Goal: Information Seeking & Learning: Compare options

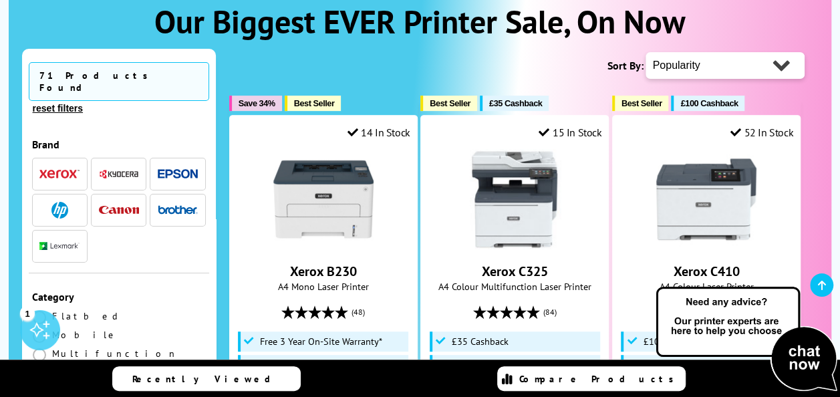
scroll to position [223, 0]
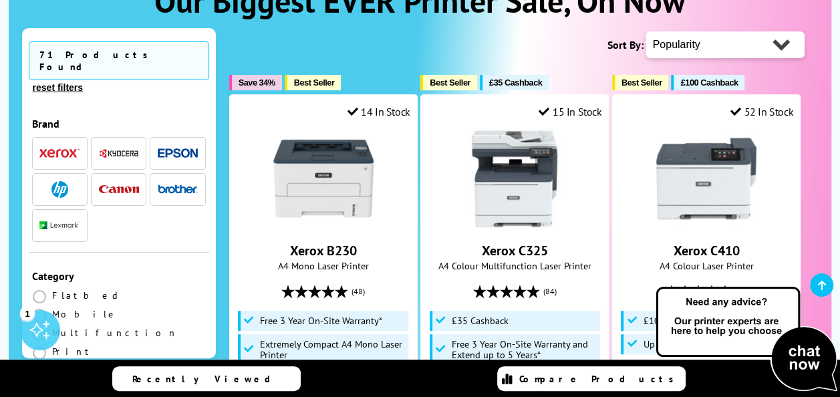
click at [775, 43] on select "Popularity Rating Price - Low to High Price - High to Low Running Costs - Low t…" at bounding box center [725, 44] width 159 height 27
select select "Price Ascending"
click at [646, 31] on select "Popularity Rating Price - Low to High Price - High to Low Running Costs - Low t…" at bounding box center [725, 44] width 159 height 27
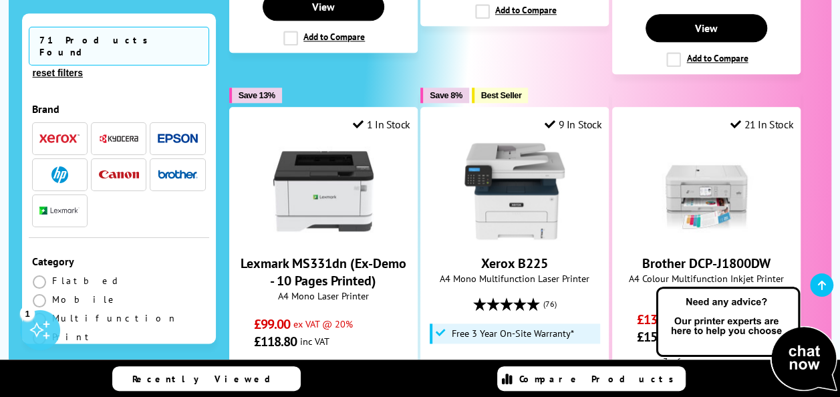
scroll to position [721, 0]
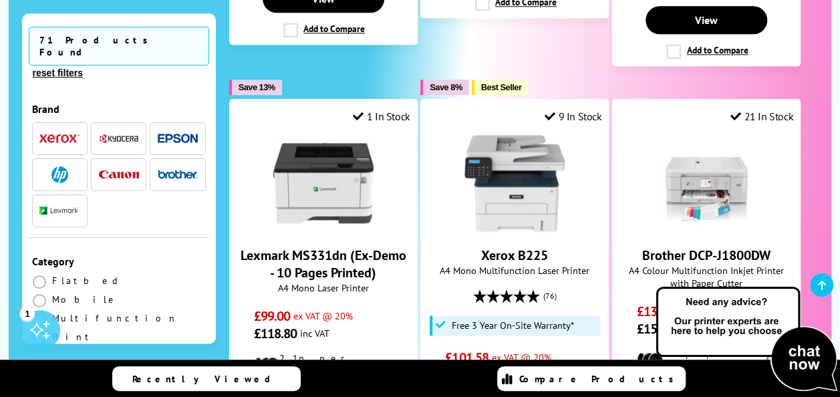
click at [63, 166] on img "button" at bounding box center [59, 174] width 17 height 17
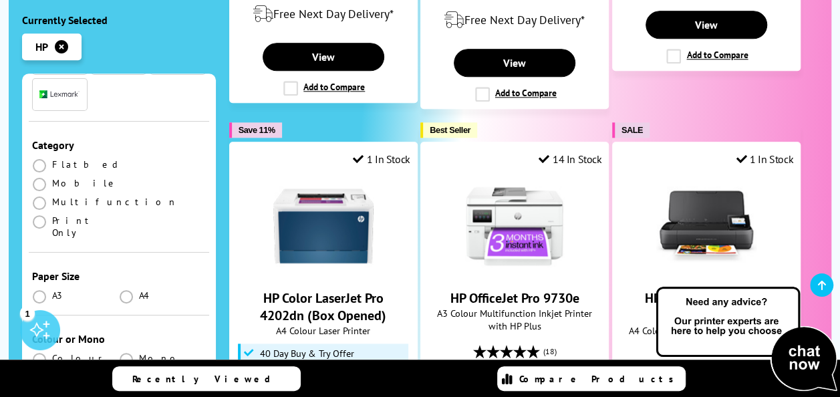
scroll to position [185, 0]
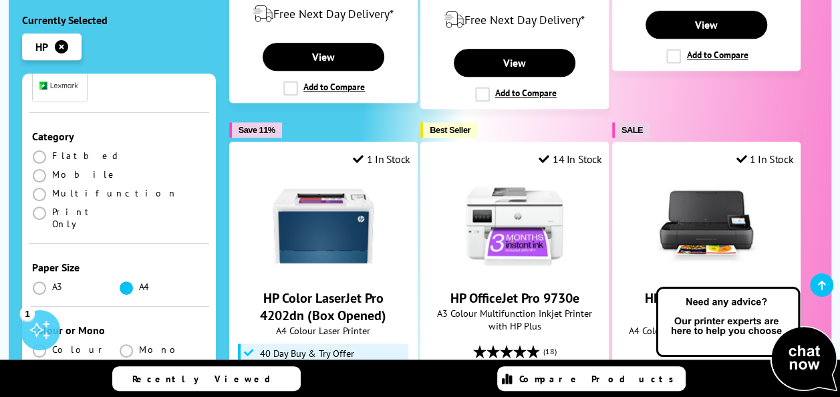
click at [126, 281] on span at bounding box center [126, 287] width 13 height 13
click at [139, 283] on input "radio" at bounding box center [139, 283] width 0 height 0
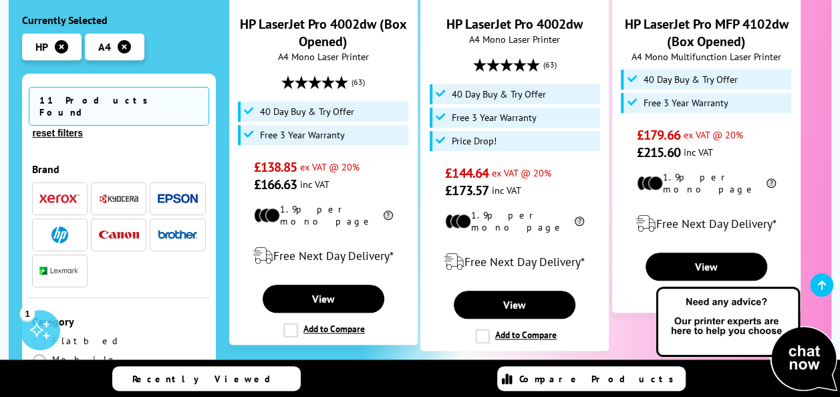
scroll to position [472, 0]
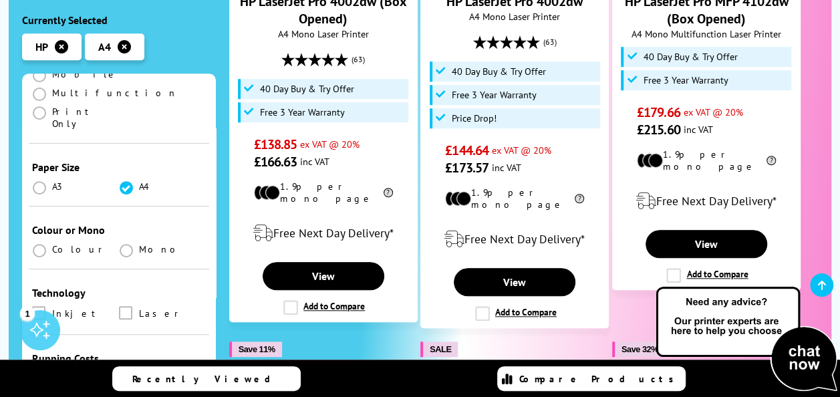
scroll to position [294, 0]
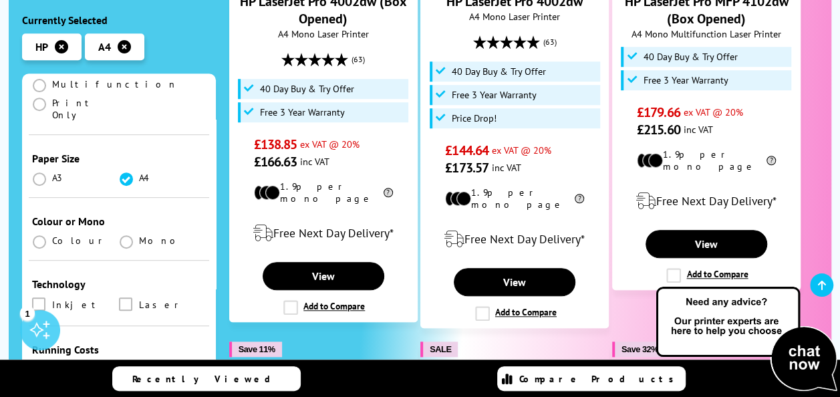
click at [50, 235] on li "Colour" at bounding box center [75, 241] width 87 height 12
click at [41, 235] on span at bounding box center [39, 241] width 13 height 13
click at [52, 237] on input "radio" at bounding box center [52, 237] width 0 height 0
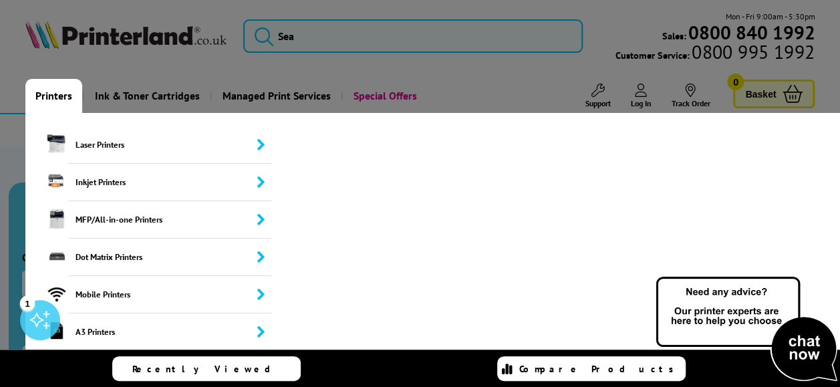
click at [51, 95] on link "Printers" at bounding box center [53, 96] width 57 height 34
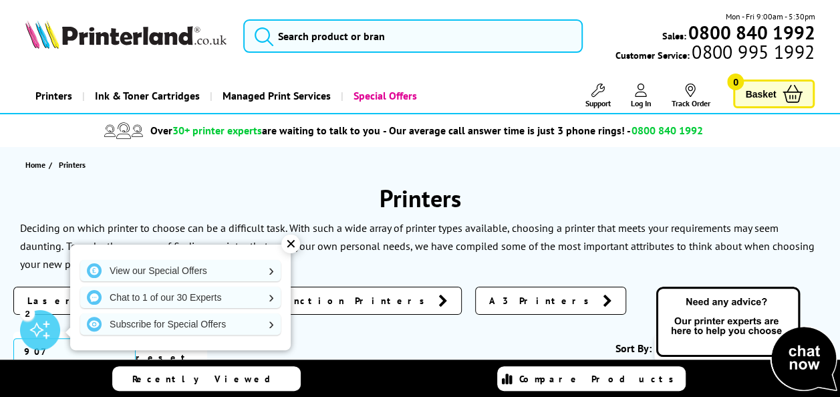
click at [290, 243] on div "✕" at bounding box center [290, 244] width 19 height 19
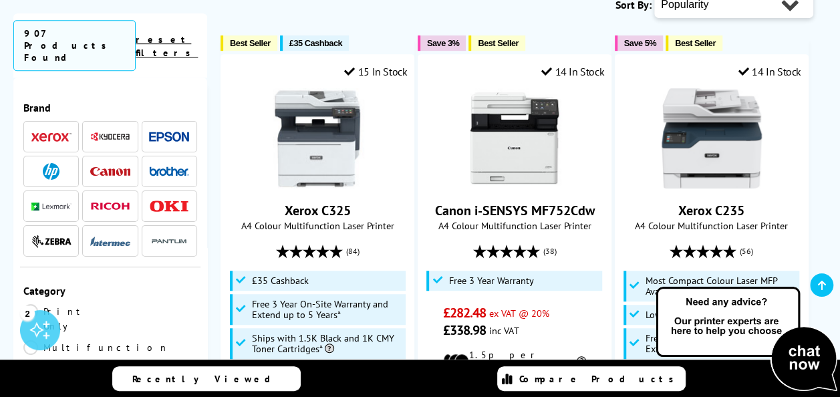
scroll to position [360, 0]
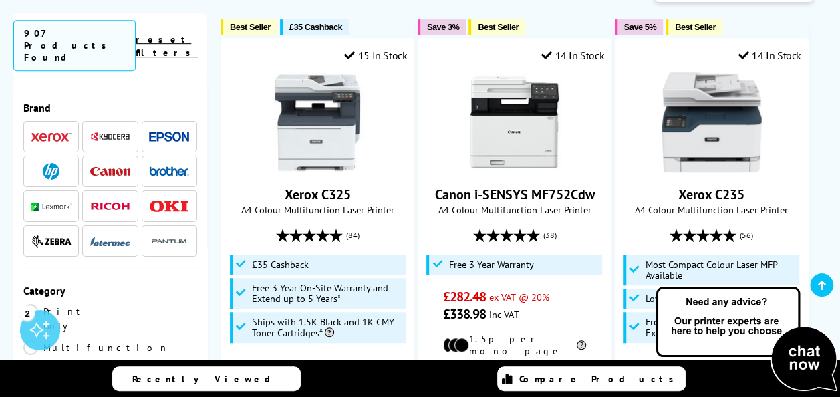
click at [54, 163] on img at bounding box center [51, 171] width 17 height 17
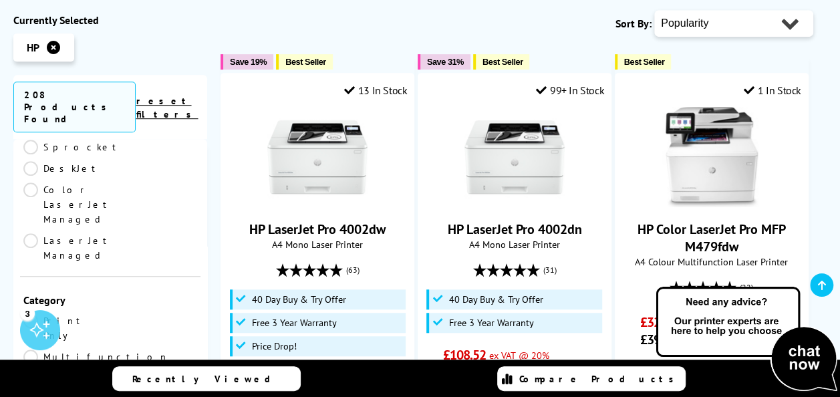
scroll to position [572, 0]
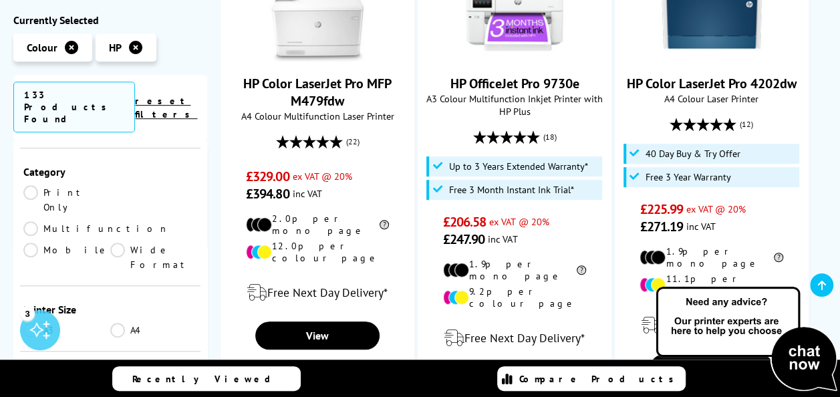
scroll to position [139, 0]
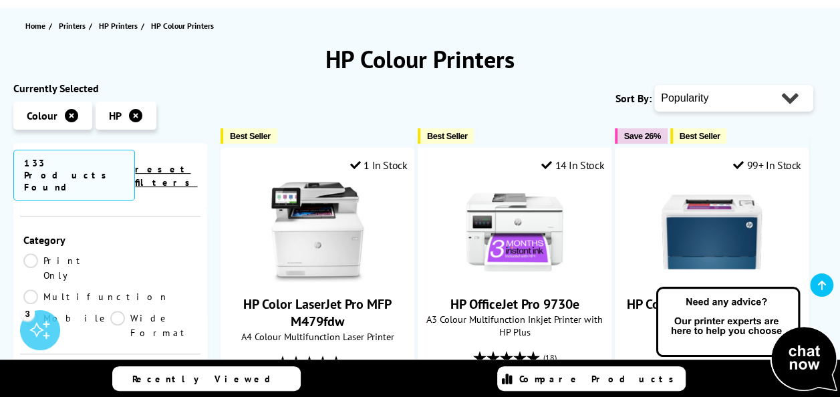
click at [696, 98] on select "Popularity Rating Price - Low to High Price - High to Low Running Costs - Low t…" at bounding box center [733, 98] width 159 height 27
select select "Price Ascending"
click at [654, 85] on select "Popularity Rating Price - Low to High Price - High to Low Running Costs - Low t…" at bounding box center [733, 98] width 159 height 27
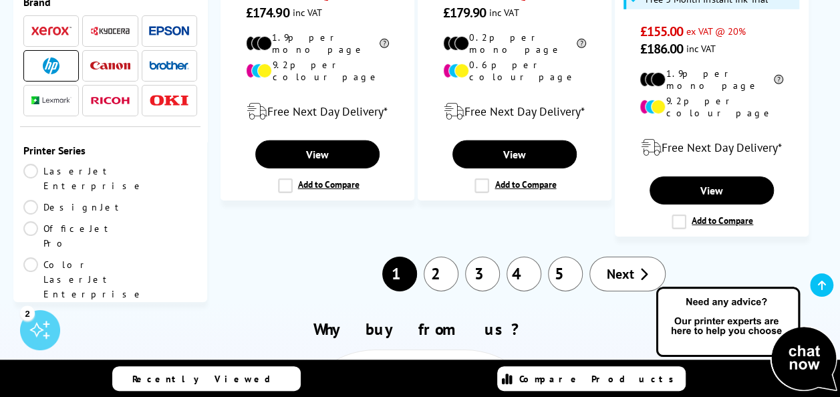
scroll to position [2074, 0]
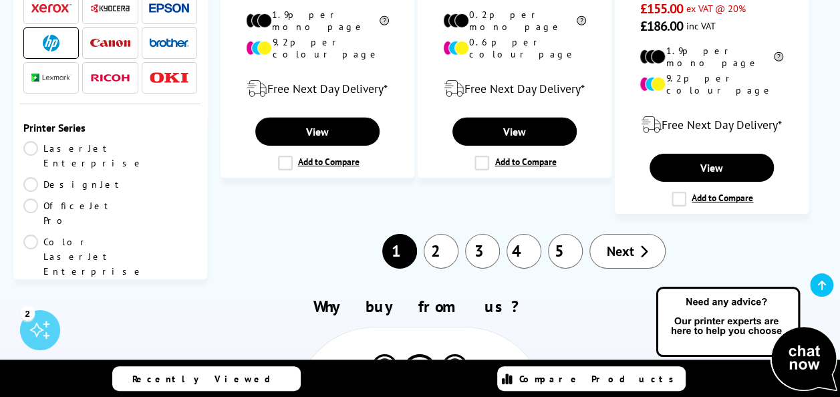
click at [448, 234] on link "2" at bounding box center [441, 251] width 35 height 35
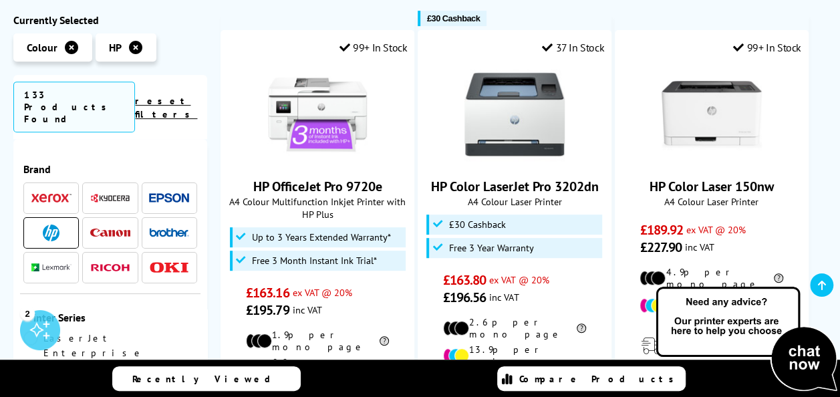
scroll to position [253, 0]
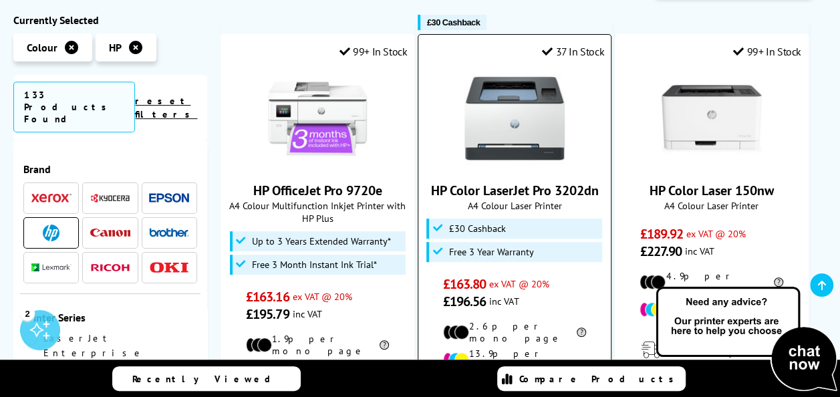
click at [531, 108] on img at bounding box center [514, 118] width 100 height 100
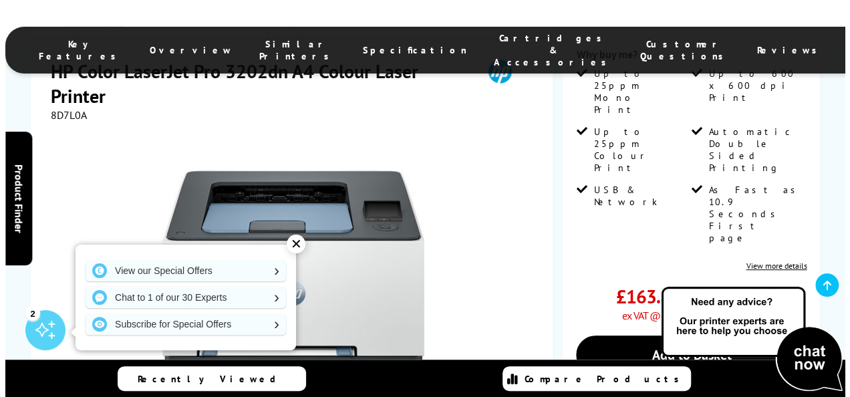
scroll to position [347, 0]
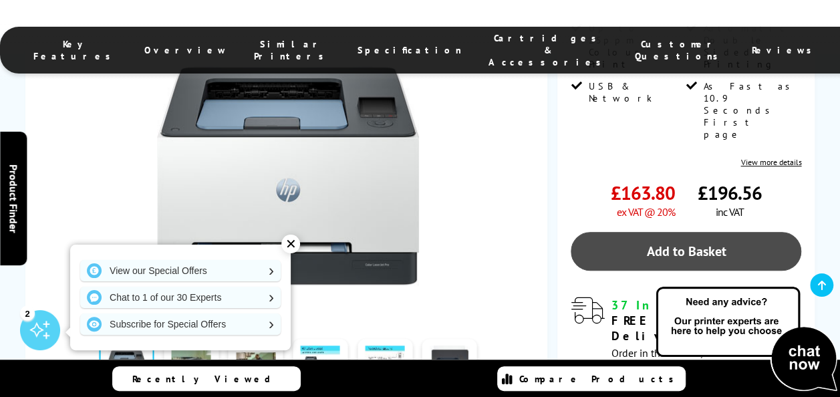
click at [668, 232] on link "Add to Basket" at bounding box center [686, 251] width 231 height 39
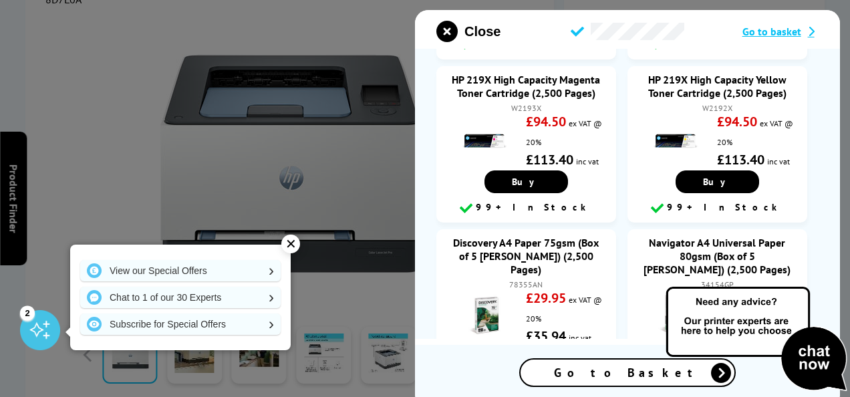
scroll to position [661, 0]
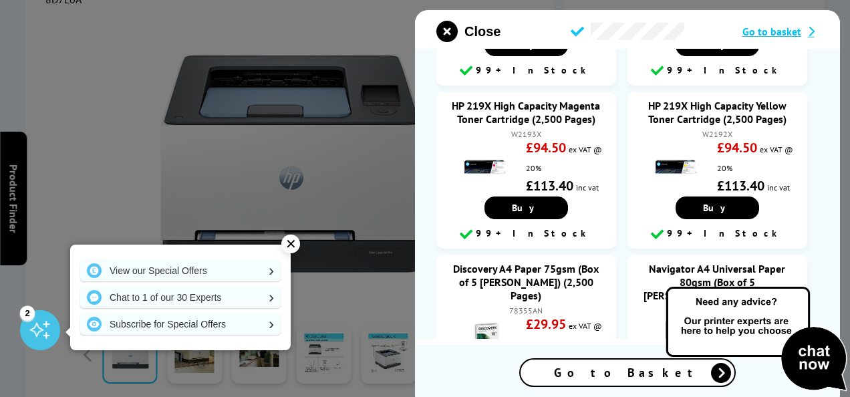
click at [652, 375] on span "Go to Basket" at bounding box center [627, 372] width 147 height 15
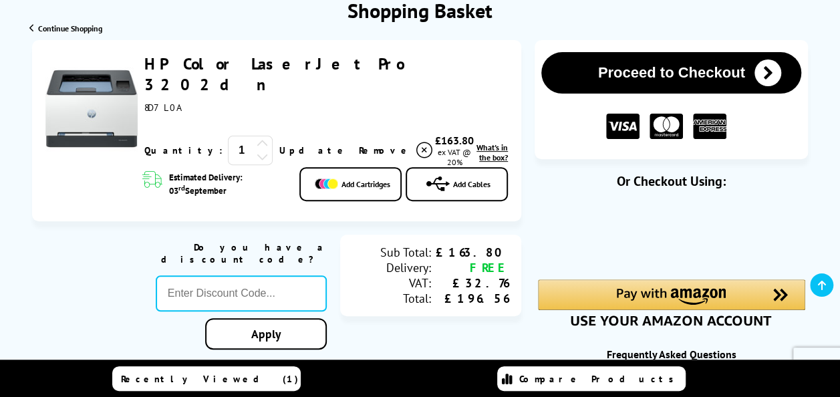
scroll to position [170, 0]
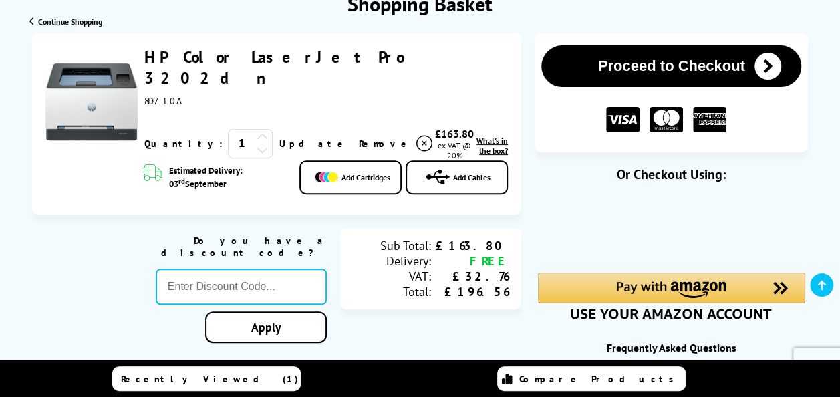
click at [497, 136] on span "What's in the box?" at bounding box center [492, 146] width 31 height 20
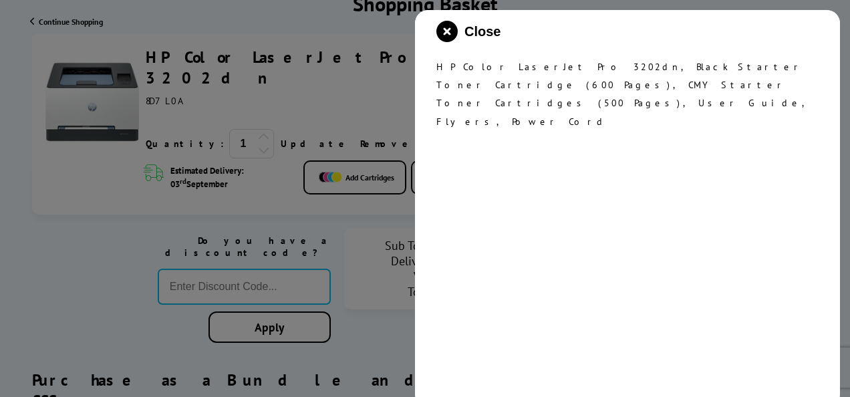
click at [450, 25] on icon "close modal" at bounding box center [446, 31] width 21 height 21
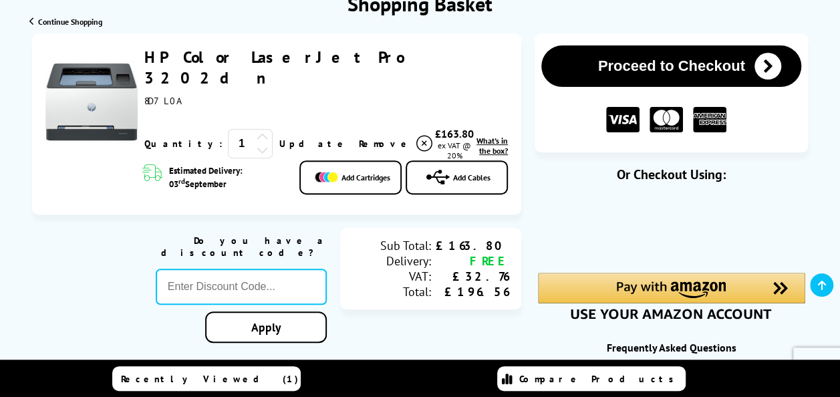
drag, startPoint x: 348, startPoint y: 56, endPoint x: 140, endPoint y: 59, distance: 207.9
click at [140, 59] on div "HP Color LaserJet Pro 3202dn ex VAT @ 20% 1 Update" at bounding box center [323, 104] width 370 height 114
copy link "HP Color LaserJet Pro 3202dn"
click at [99, 17] on span "Continue Shopping" at bounding box center [70, 22] width 64 height 10
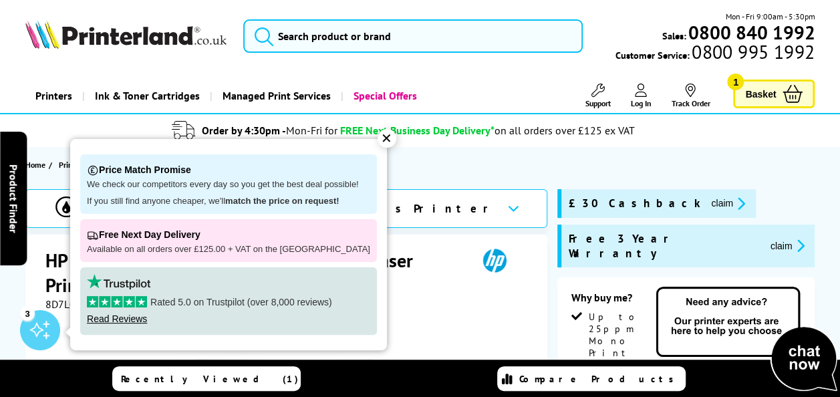
click at [378, 136] on div "✕" at bounding box center [387, 138] width 19 height 19
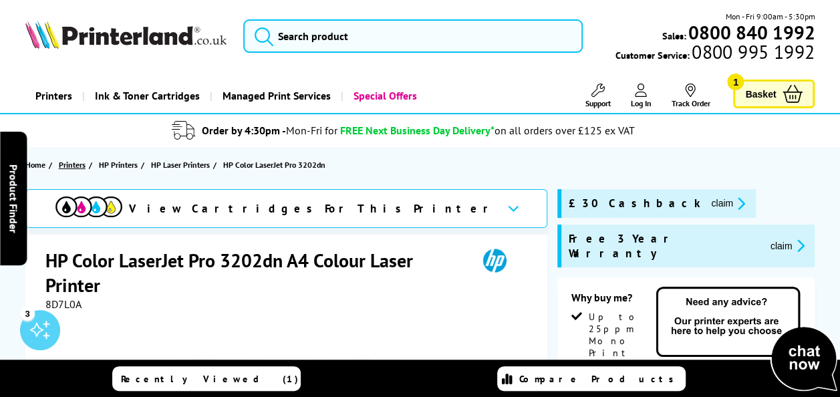
click at [78, 158] on span "Printers" at bounding box center [72, 165] width 27 height 14
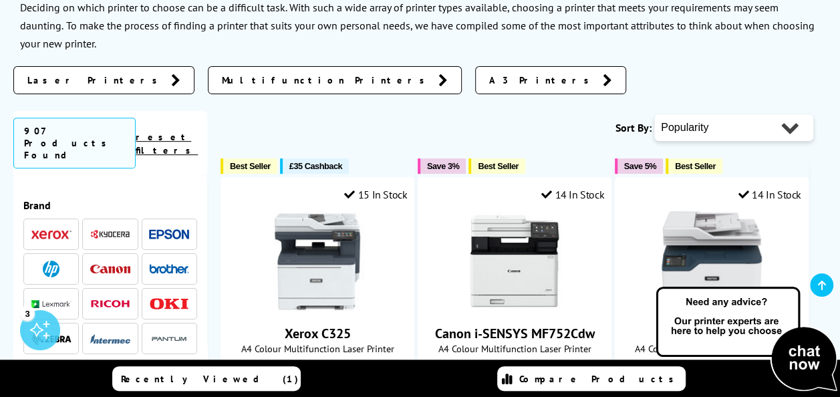
scroll to position [254, 0]
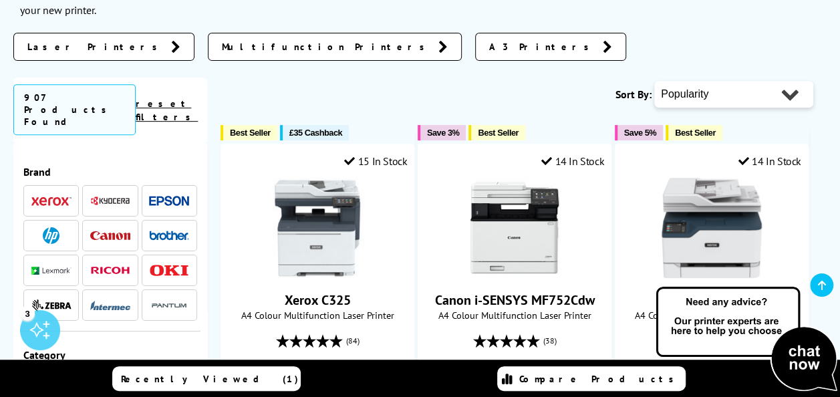
click at [63, 196] on img at bounding box center [51, 200] width 40 height 9
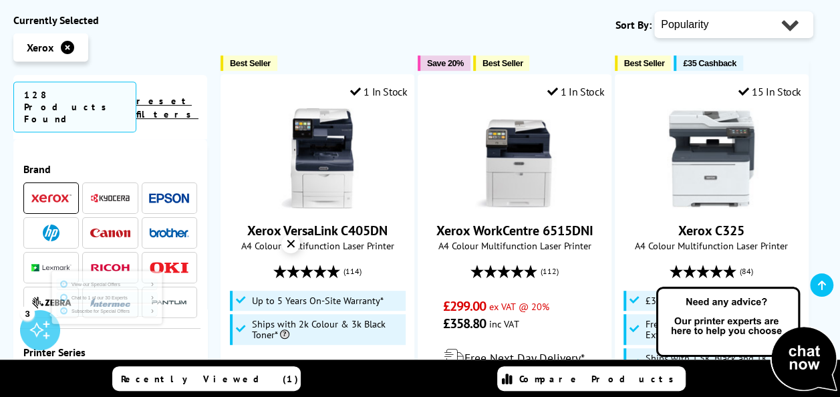
click at [724, 23] on select "Popularity Rating Price - Low to High Price - High to Low Running Costs - Low t…" at bounding box center [733, 24] width 159 height 27
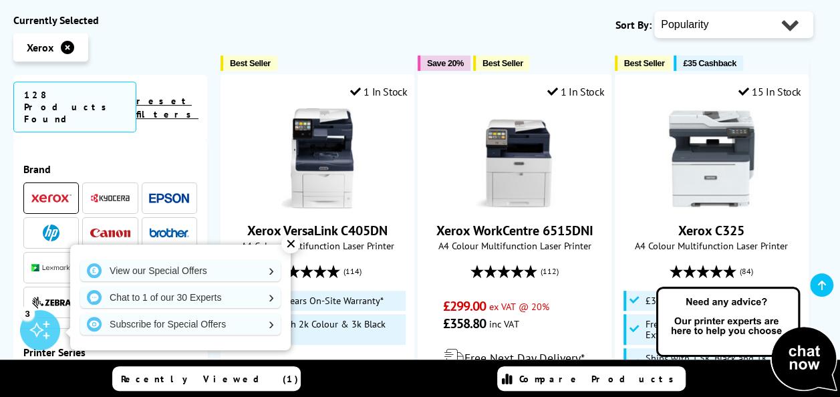
select select "Price Ascending"
click at [654, 11] on select "Popularity Rating Price - Low to High Price - High to Low Running Costs - Low t…" at bounding box center [733, 24] width 159 height 27
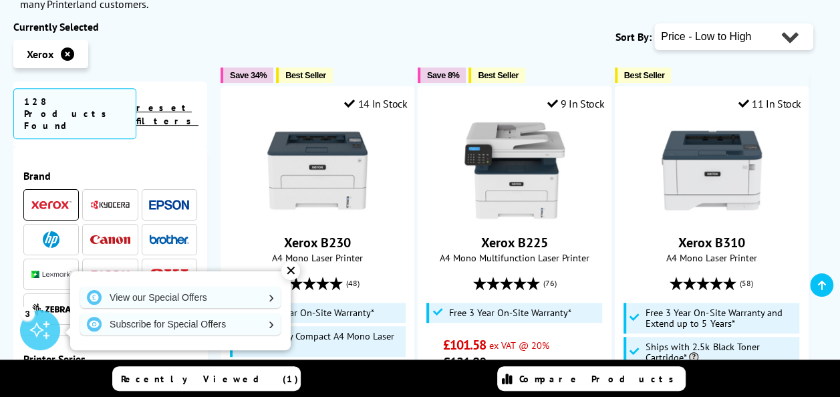
scroll to position [247, 0]
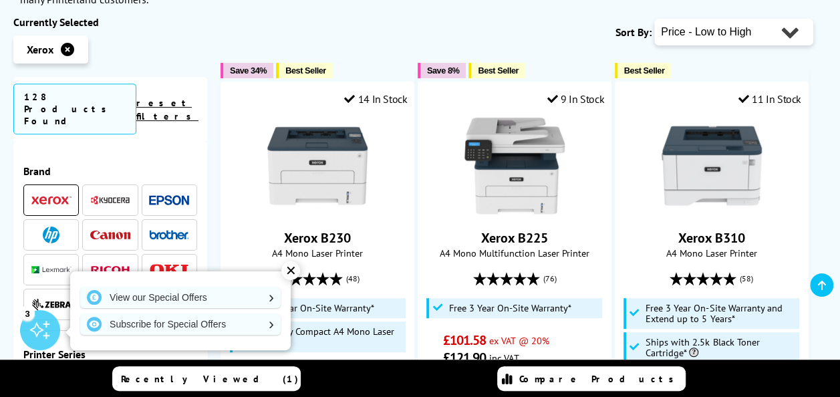
click at [289, 268] on div "✕" at bounding box center [290, 270] width 19 height 19
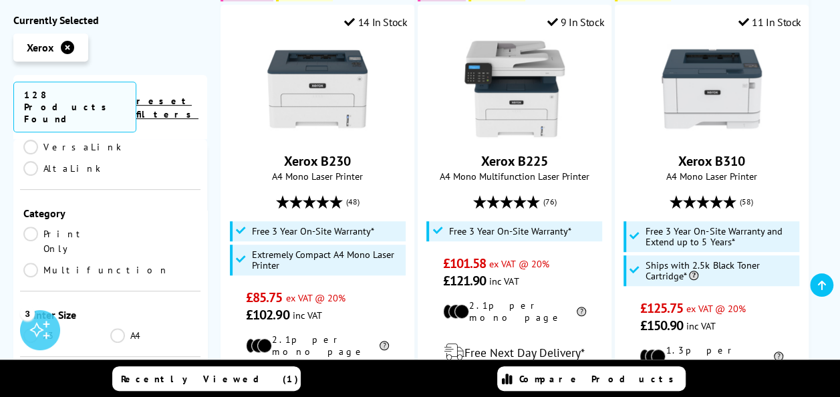
scroll to position [303, 0]
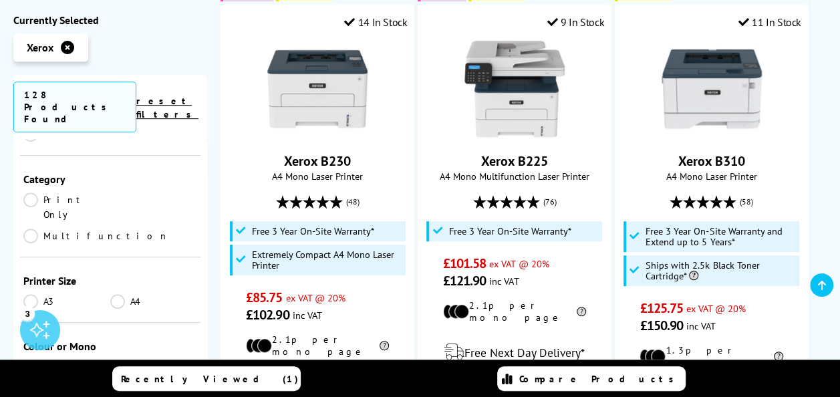
click at [36, 360] on link "Colour" at bounding box center [66, 367] width 87 height 15
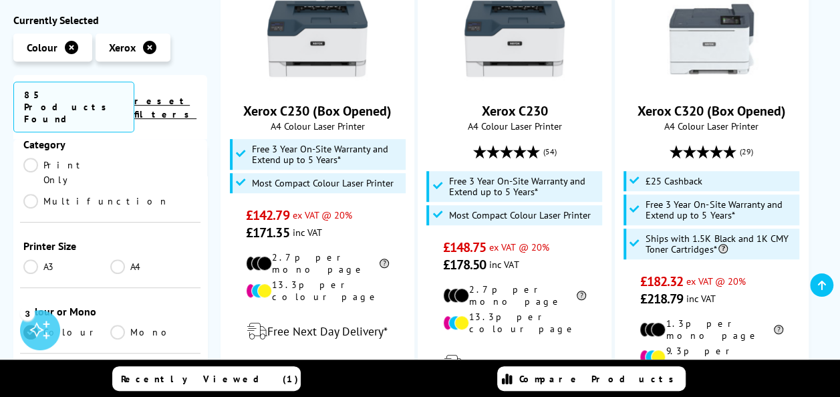
scroll to position [303, 0]
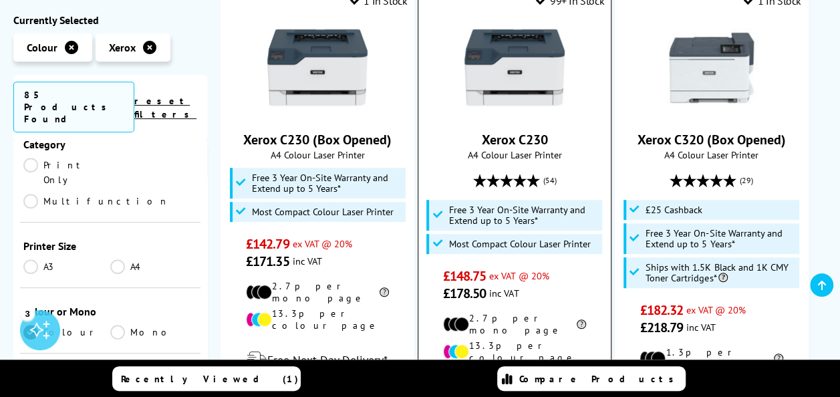
click at [525, 142] on link "Xerox C230" at bounding box center [514, 139] width 66 height 17
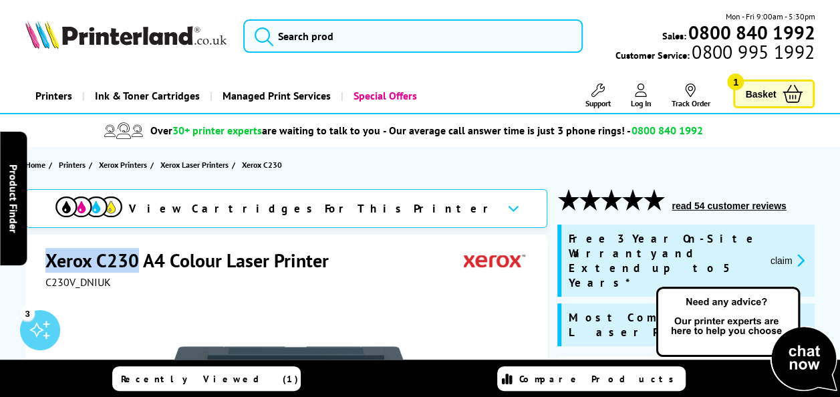
drag, startPoint x: 137, startPoint y: 253, endPoint x: 35, endPoint y: 258, distance: 102.4
copy h1 "Xerox C230"
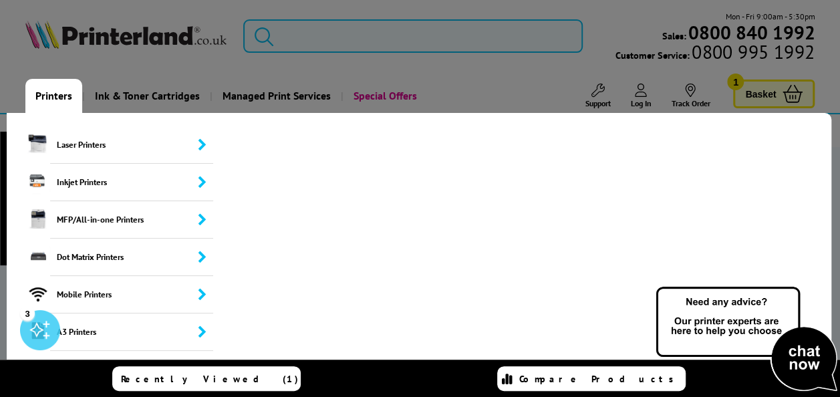
click at [53, 89] on link "Printers" at bounding box center [53, 96] width 57 height 34
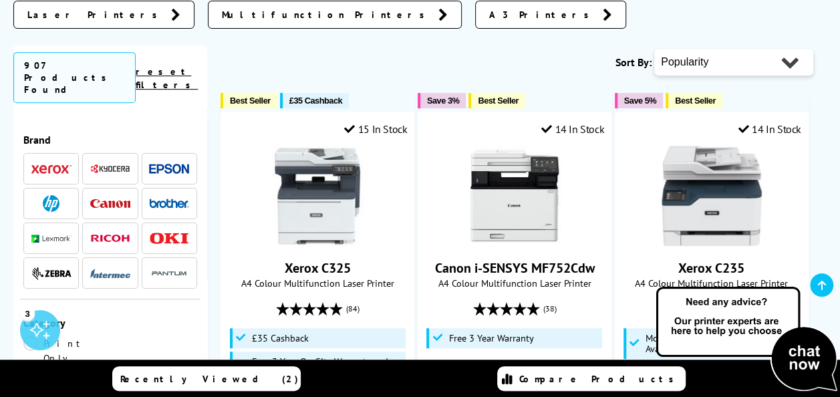
scroll to position [360, 0]
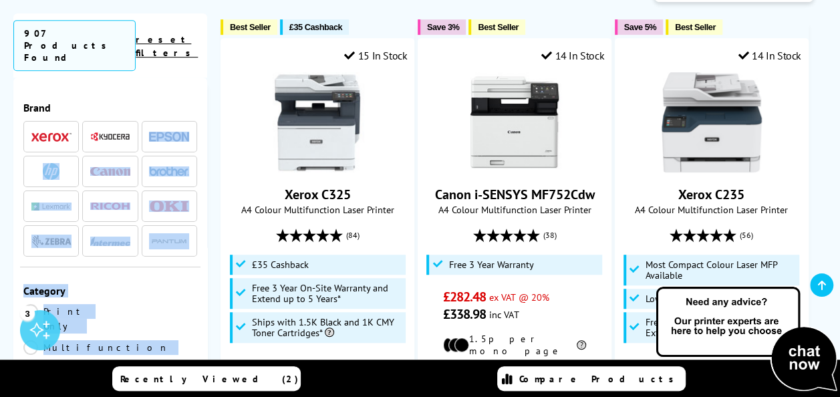
drag, startPoint x: 207, startPoint y: 81, endPoint x: 206, endPoint y: 112, distance: 31.4
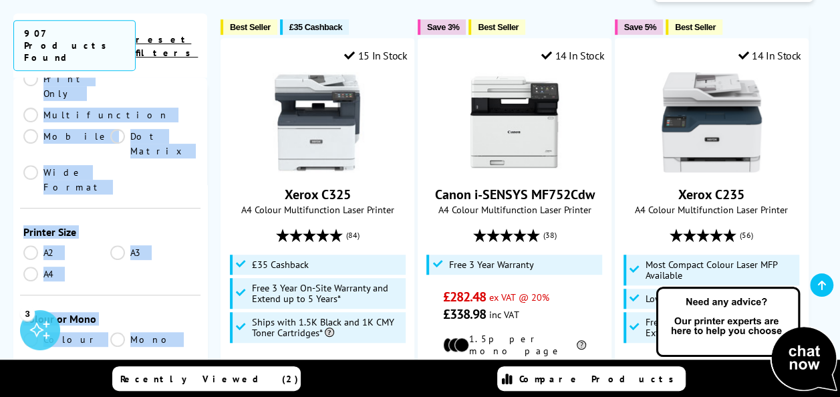
scroll to position [283, 0]
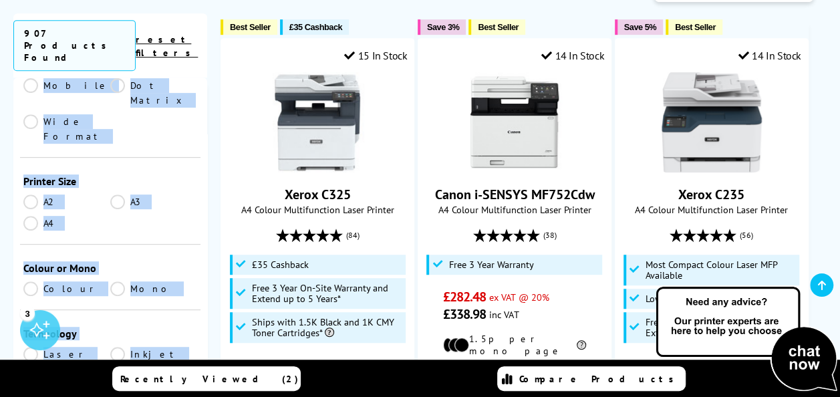
click at [31, 281] on link "Colour" at bounding box center [66, 288] width 87 height 15
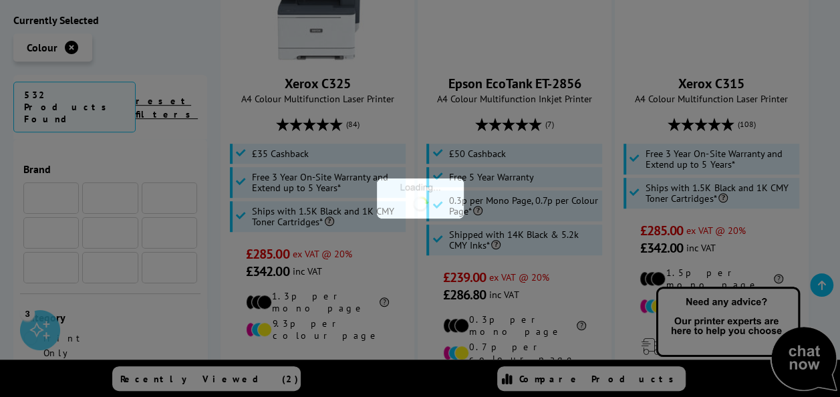
scroll to position [283, 0]
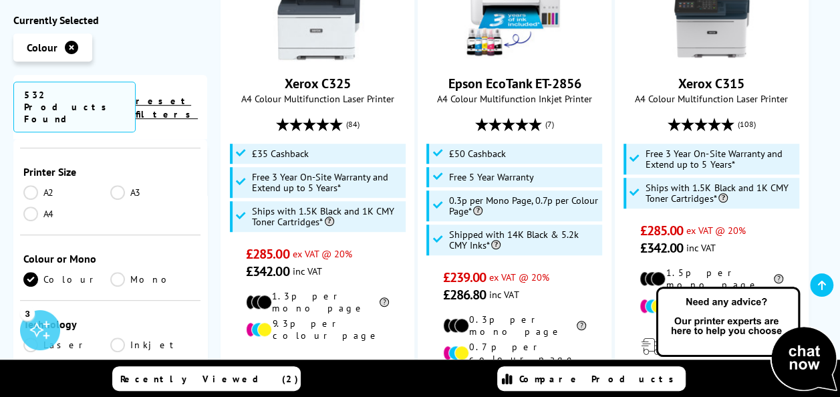
drag, startPoint x: 207, startPoint y: 175, endPoint x: 207, endPoint y: 160, distance: 14.7
click at [52, 207] on link "A4" at bounding box center [66, 214] width 87 height 15
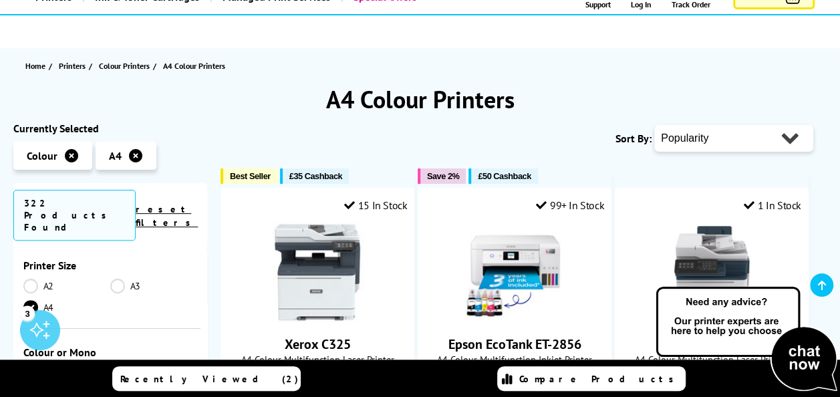
scroll to position [78, 0]
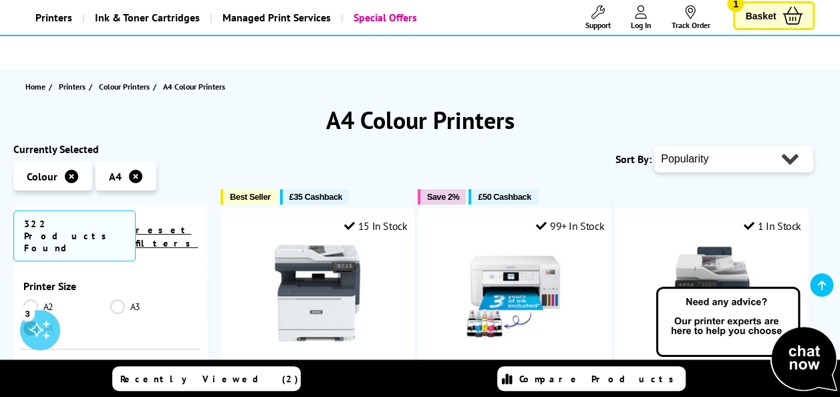
click at [720, 163] on select "Popularity Rating Price - Low to High Price - High to Low Running Costs - Low t…" at bounding box center [733, 159] width 159 height 27
select select "Price Ascending"
click at [654, 146] on select "Popularity Rating Price - Low to High Price - High to Low Running Costs - Low t…" at bounding box center [733, 159] width 159 height 27
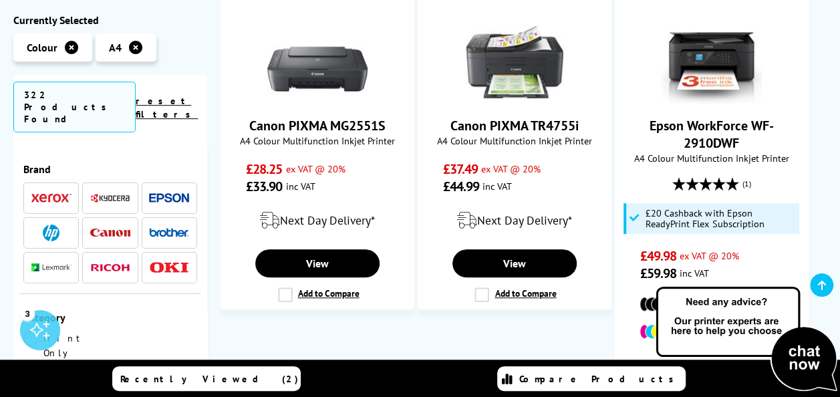
scroll to position [302, 0]
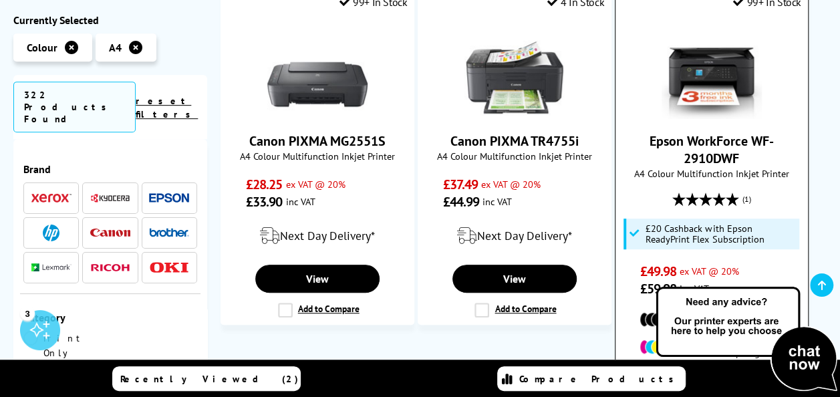
click at [712, 68] on img at bounding box center [712, 69] width 100 height 100
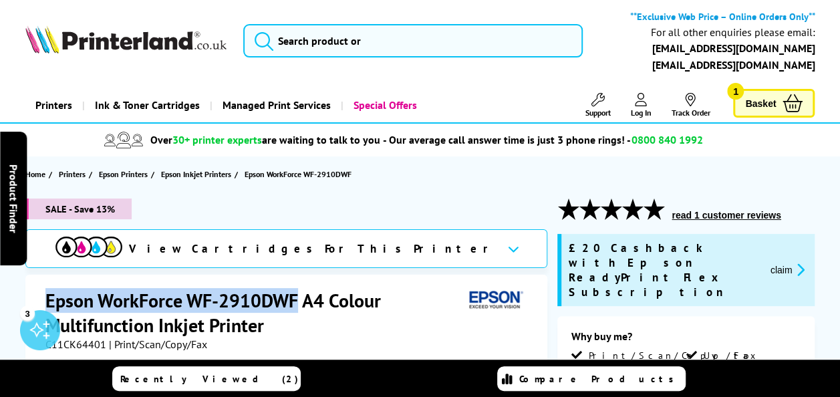
drag, startPoint x: 297, startPoint y: 299, endPoint x: 43, endPoint y: 294, distance: 254.0
copy h1 "Epson WorkForce WF-2910DWF"
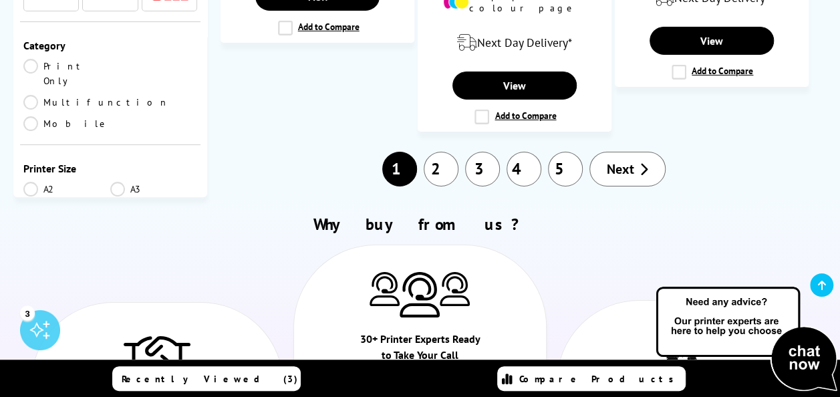
scroll to position [2254, 0]
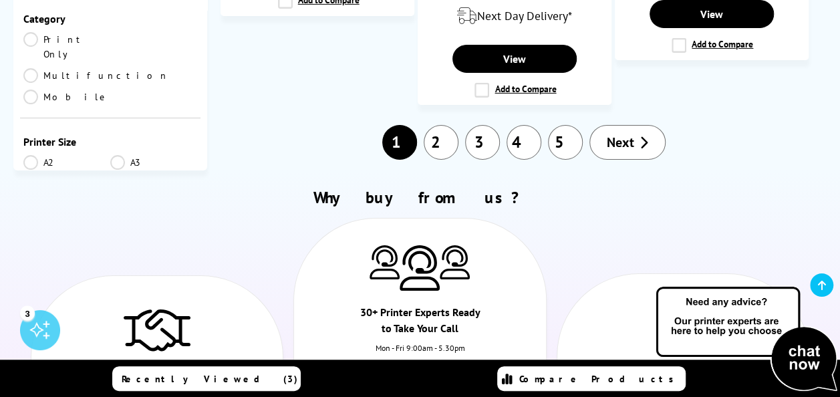
click at [627, 134] on span "Next" at bounding box center [620, 142] width 27 height 17
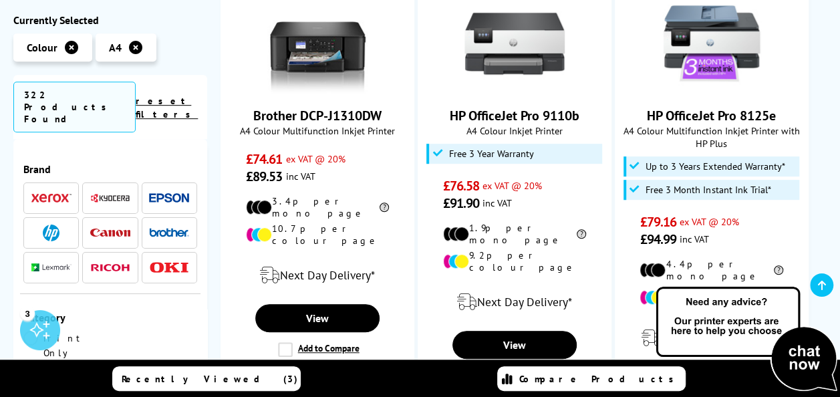
scroll to position [331, 0]
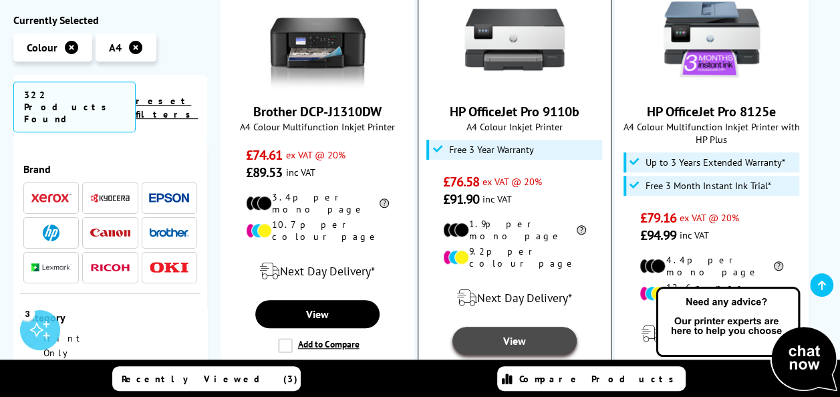
click at [531, 327] on link "View" at bounding box center [514, 341] width 124 height 28
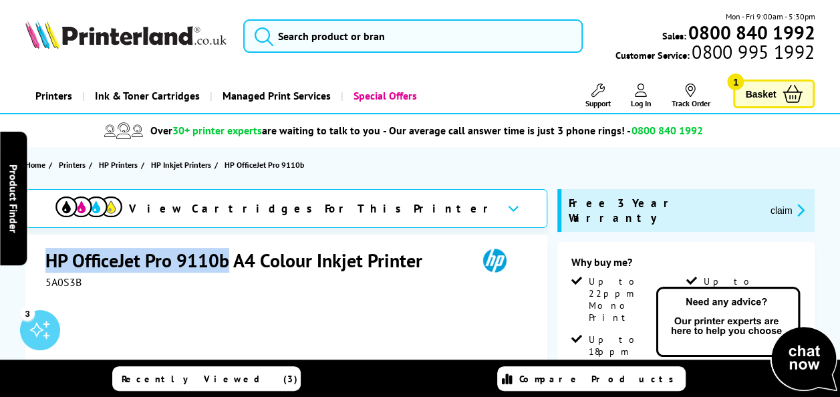
drag, startPoint x: 225, startPoint y: 259, endPoint x: 46, endPoint y: 259, distance: 179.1
click at [46, 259] on h1 "HP OfficeJet Pro 9110b A4 Colour Inkjet Printer" at bounding box center [240, 260] width 390 height 25
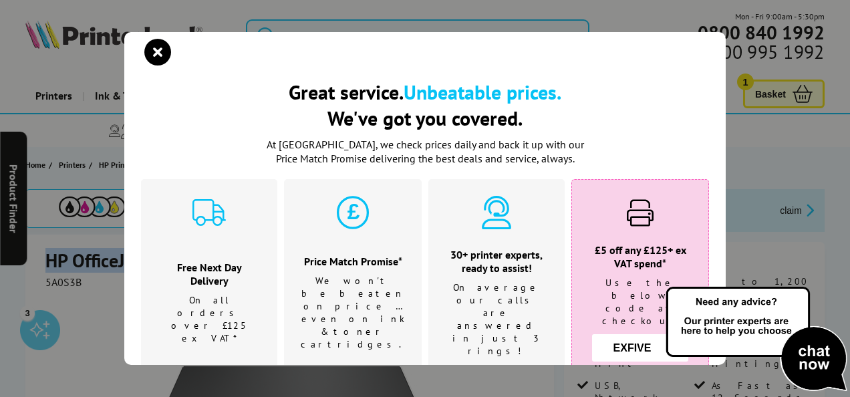
copy h1 "HP OfficeJet Pro 9110b"
click at [154, 53] on icon "close modal" at bounding box center [157, 52] width 27 height 27
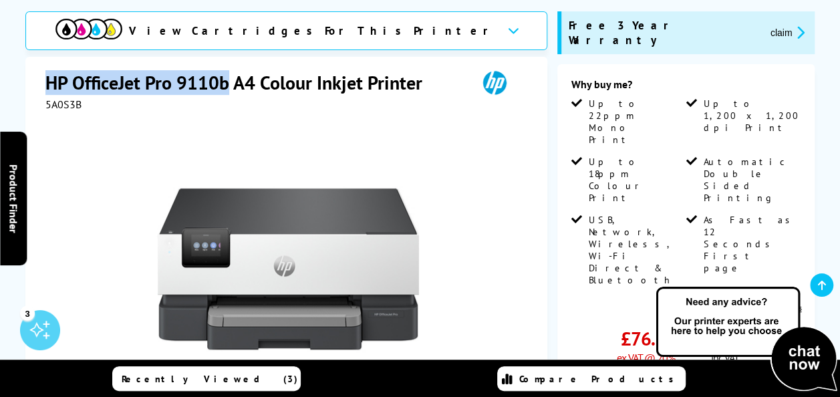
scroll to position [286, 0]
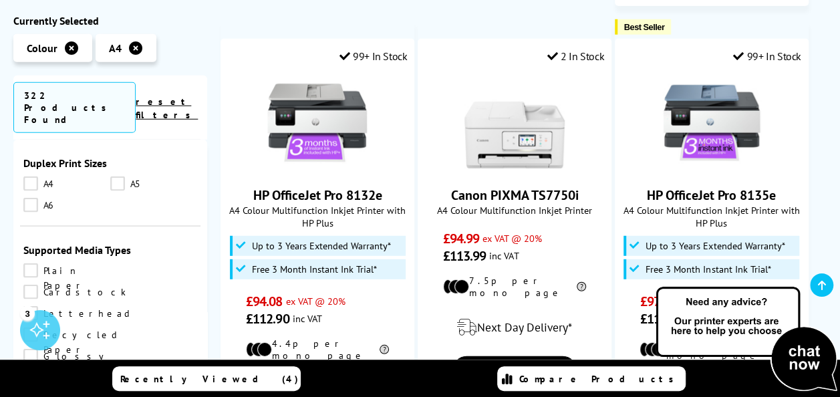
scroll to position [1764, 0]
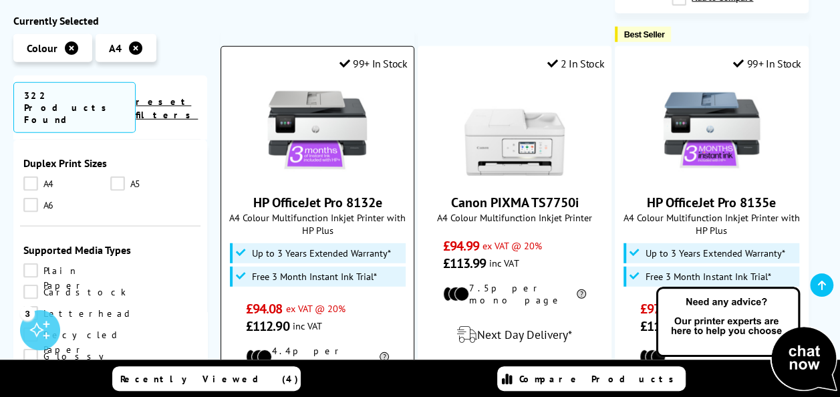
click at [360, 194] on link "HP OfficeJet Pro 8132e" at bounding box center [317, 202] width 129 height 17
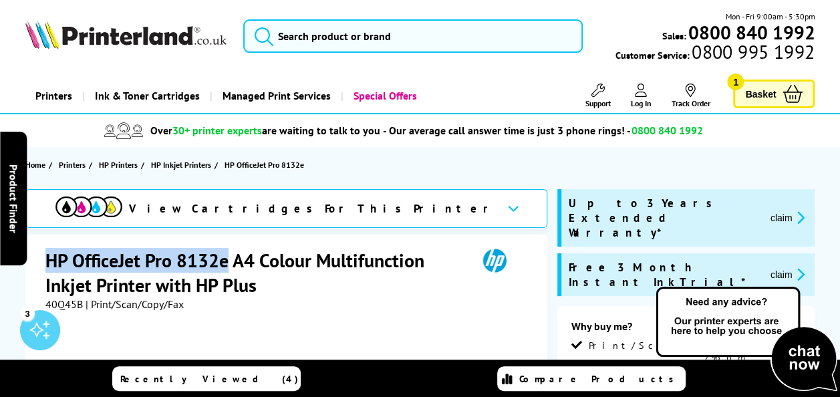
drag, startPoint x: 228, startPoint y: 257, endPoint x: 49, endPoint y: 263, distance: 178.5
click at [49, 263] on h1 "HP OfficeJet Pro 8132e A4 Colour Multifunction Inkjet Printer with HP Plus" at bounding box center [254, 272] width 419 height 49
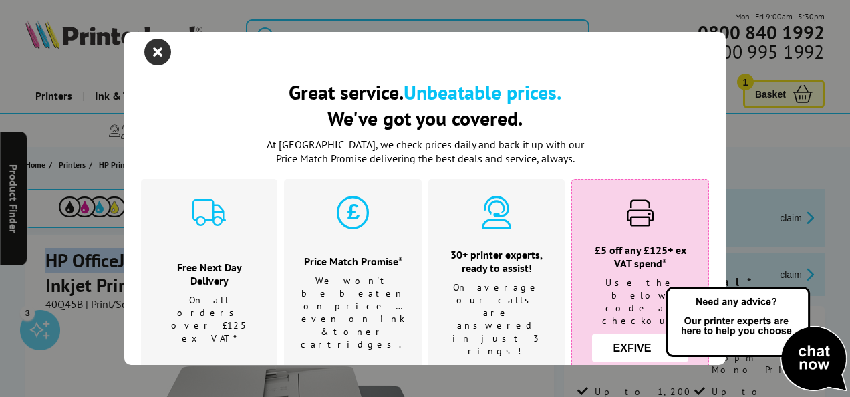
click at [146, 49] on icon "close modal" at bounding box center [157, 52] width 27 height 27
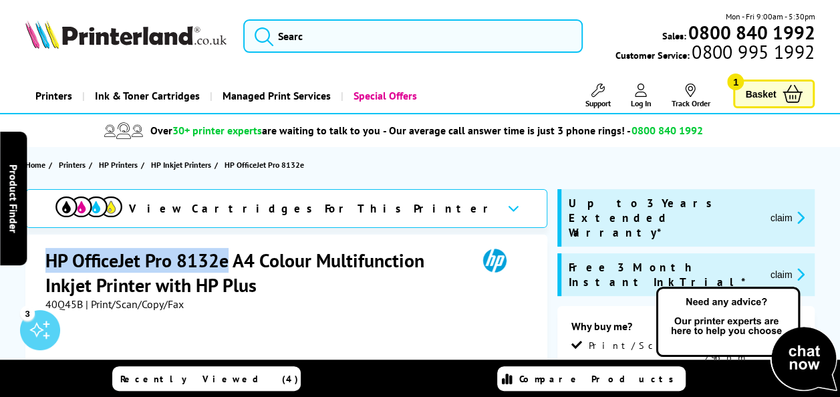
copy h1 "HP OfficeJet Pro 8132e"
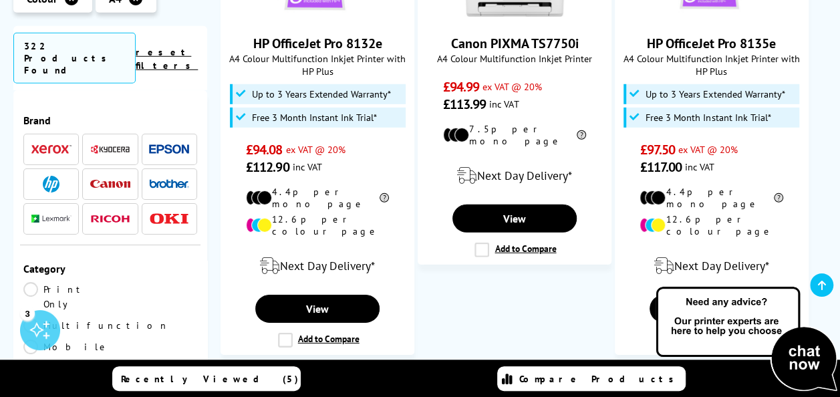
scroll to position [2022, 0]
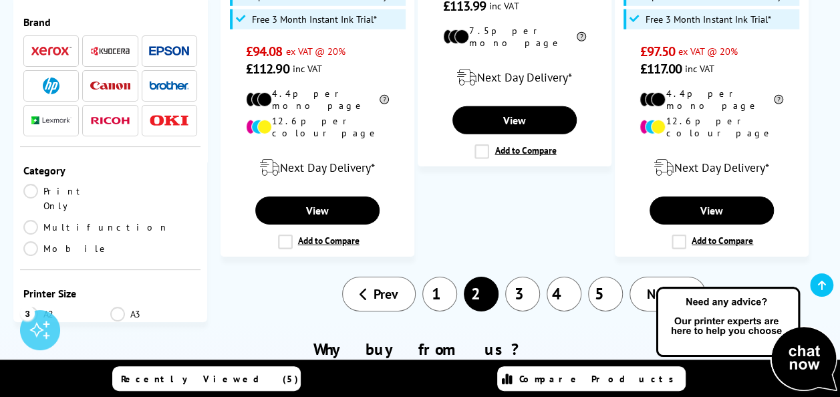
click at [521, 277] on link "3" at bounding box center [522, 294] width 35 height 35
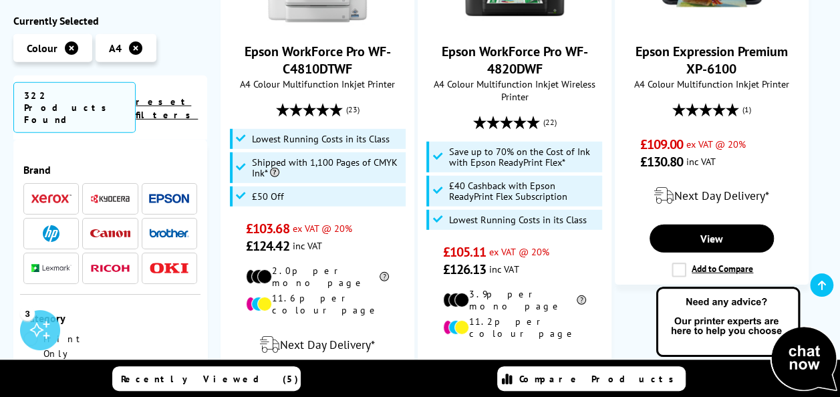
scroll to position [1743, 0]
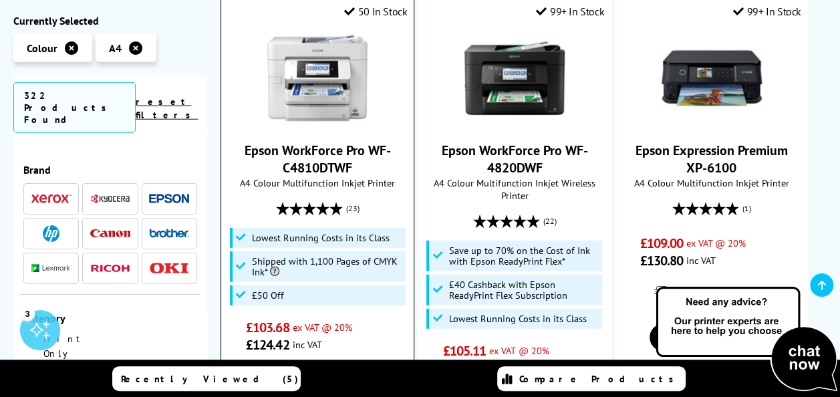
click at [322, 142] on link "Epson WorkForce Pro WF-C4810DTWF" at bounding box center [318, 159] width 146 height 35
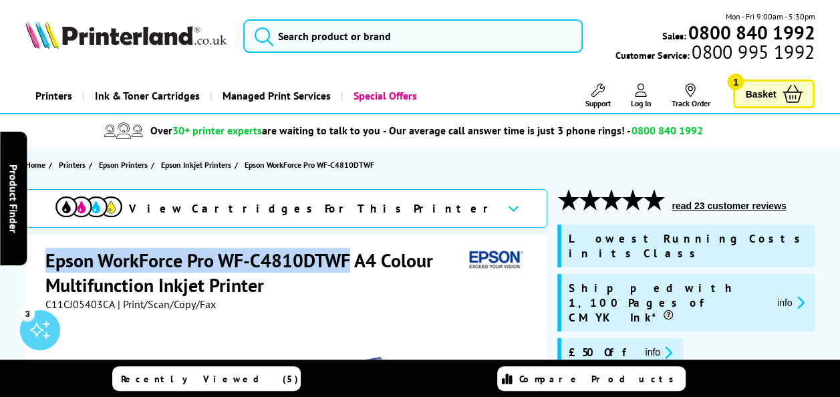
drag, startPoint x: 45, startPoint y: 255, endPoint x: 350, endPoint y: 251, distance: 305.4
click at [350, 251] on h1 "Epson WorkForce Pro WF-C4810DTWF A4 Colour Multifunction Inkjet Printer" at bounding box center [254, 272] width 419 height 49
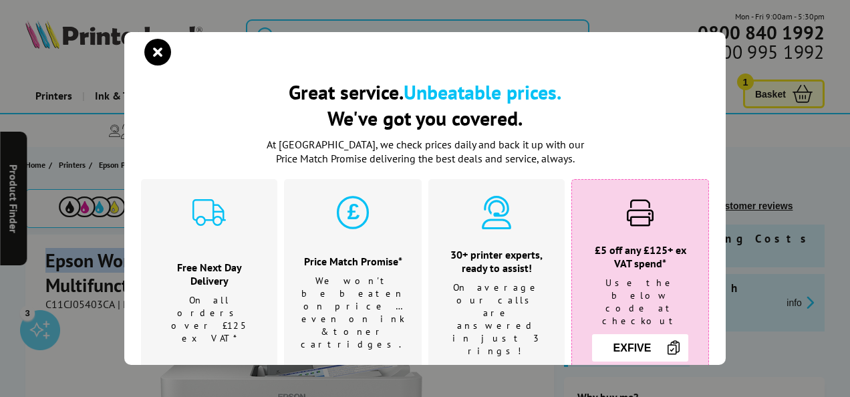
copy h1 "Epson WorkForce Pro WF-C4810DTWF"
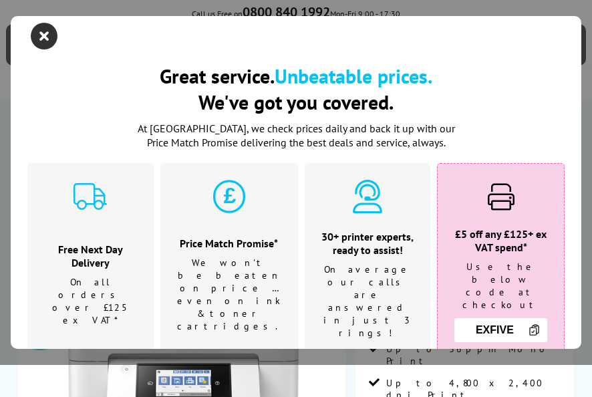
click at [36, 31] on icon "close modal" at bounding box center [44, 36] width 27 height 27
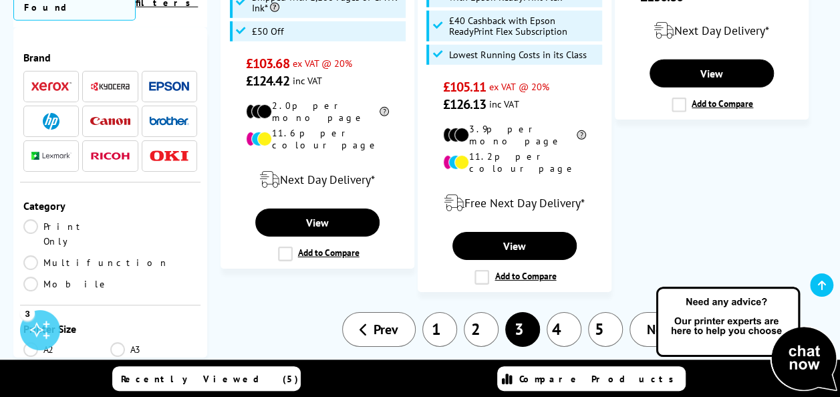
scroll to position [2018, 0]
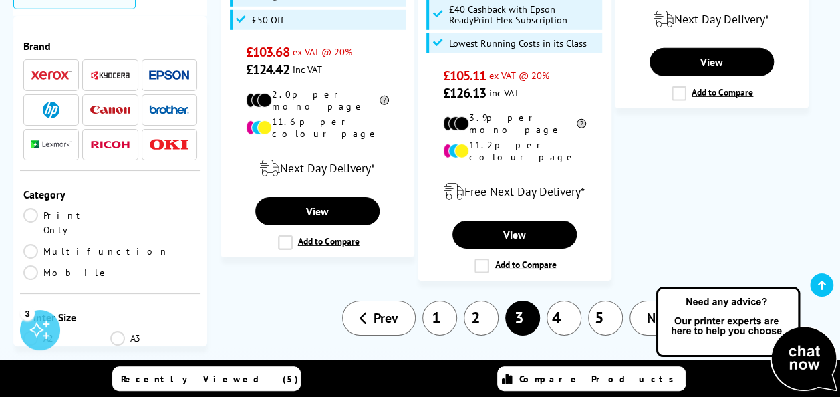
click at [564, 301] on link "4" at bounding box center [564, 318] width 35 height 35
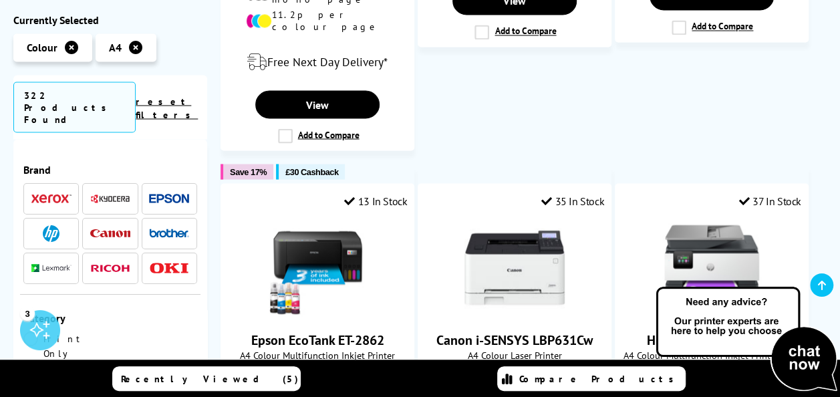
scroll to position [1183, 0]
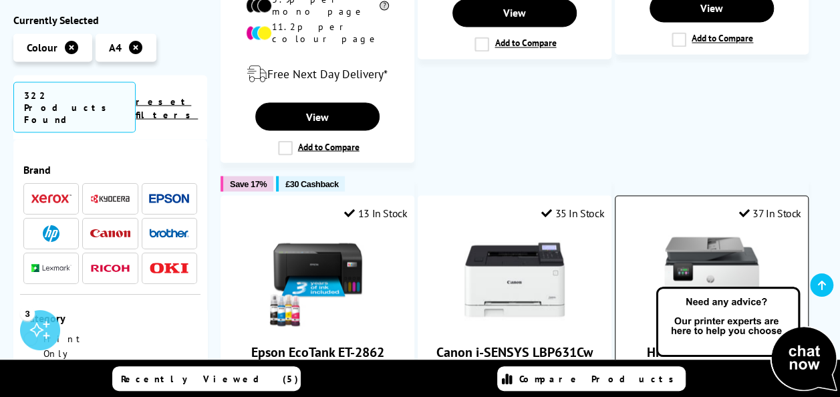
click at [748, 229] on img at bounding box center [712, 279] width 100 height 100
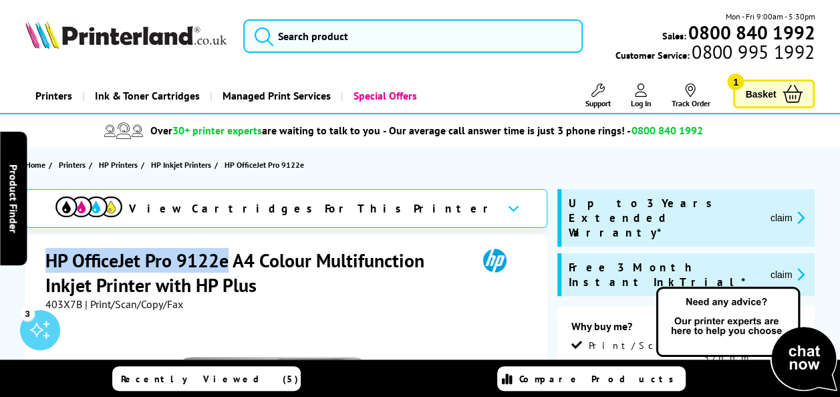
drag, startPoint x: 228, startPoint y: 257, endPoint x: 47, endPoint y: 270, distance: 181.6
click at [47, 270] on h1 "HP OfficeJet Pro 9122e A4 Colour Multifunction Inkjet Printer with HP Plus" at bounding box center [254, 272] width 419 height 49
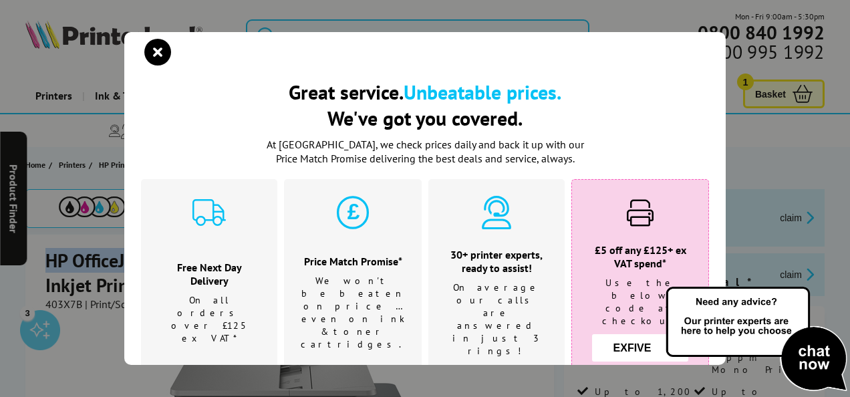
copy h1 "HP OfficeJet Pro 9122e"
click at [160, 51] on icon "close modal" at bounding box center [157, 52] width 27 height 27
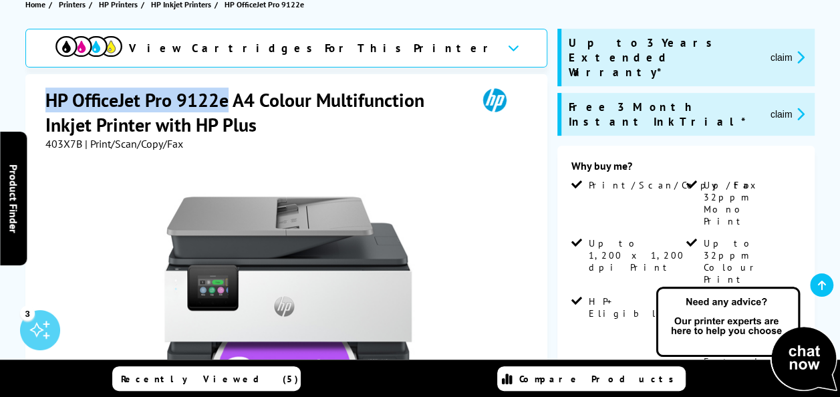
scroll to position [253, 0]
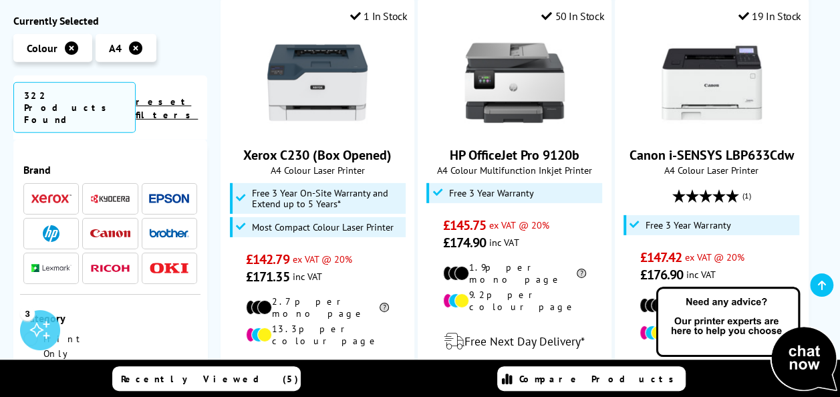
scroll to position [1976, 0]
